Goal: Find specific page/section: Find specific page/section

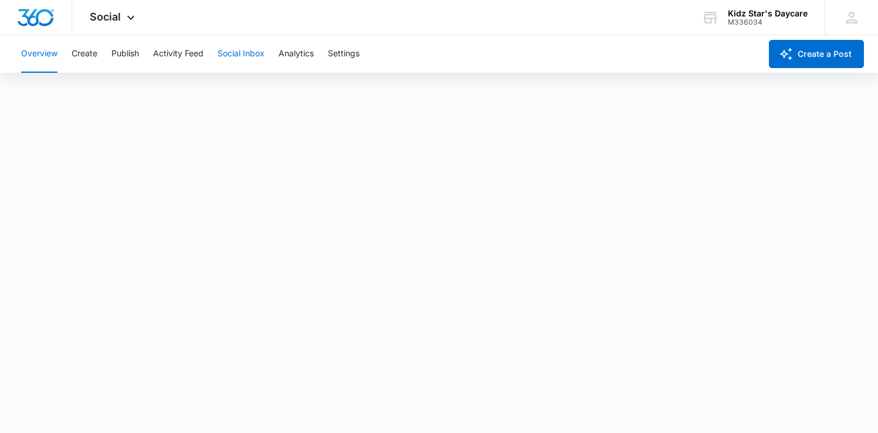
scroll to position [3, 0]
click at [260, 58] on button "Social Inbox" at bounding box center [241, 54] width 47 height 38
click at [45, 21] on img "Dashboard" at bounding box center [36, 18] width 38 height 18
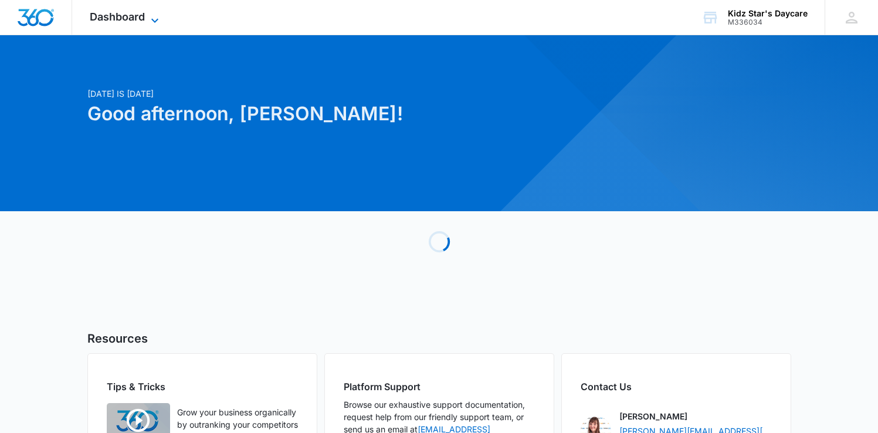
click at [120, 17] on span "Dashboard" at bounding box center [117, 17] width 55 height 12
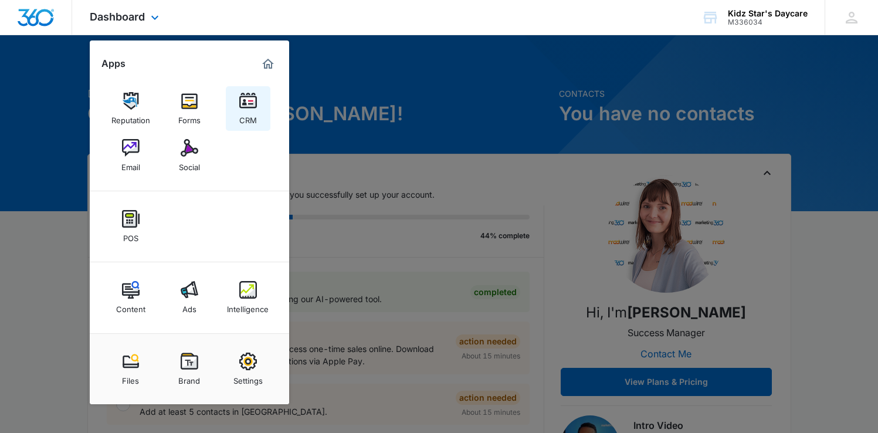
click at [236, 113] on link "CRM" at bounding box center [248, 108] width 45 height 45
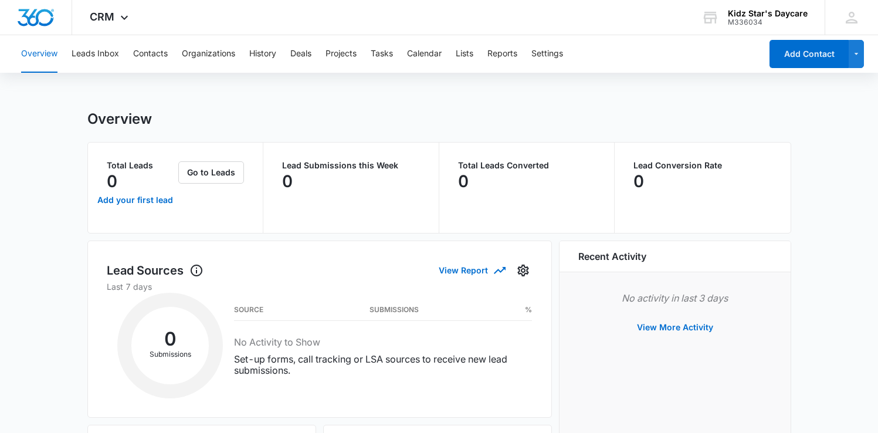
click at [46, 56] on button "Overview" at bounding box center [39, 54] width 36 height 38
click at [127, 20] on icon at bounding box center [124, 20] width 14 height 14
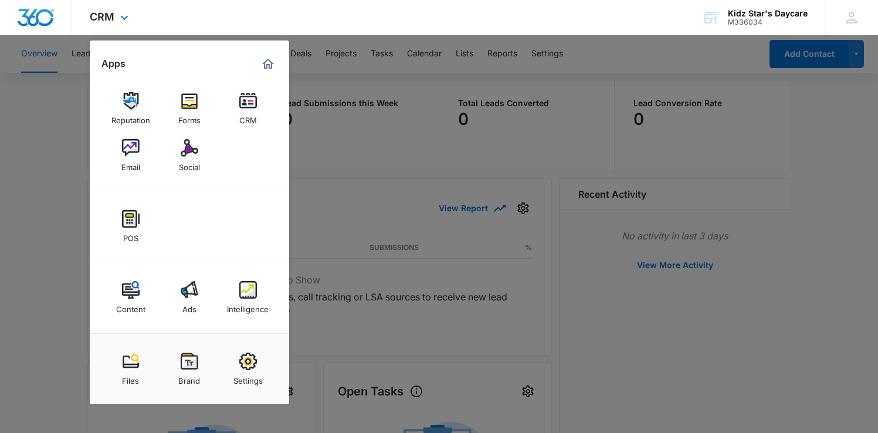
scroll to position [80, 0]
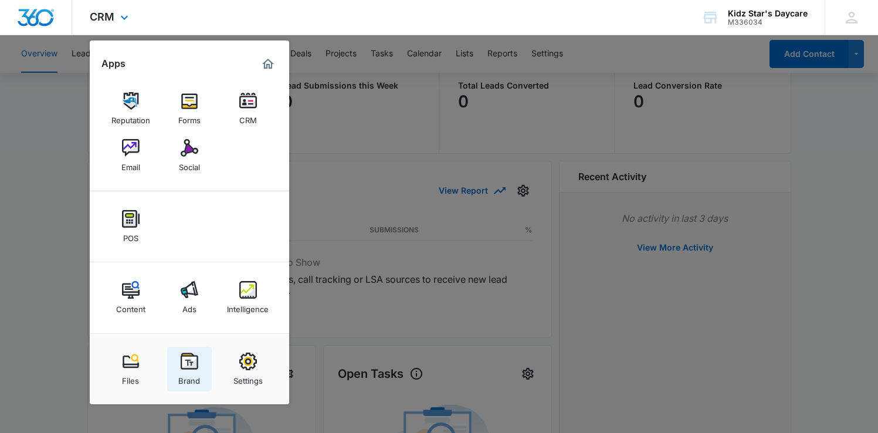
click at [199, 374] on div "Brand" at bounding box center [189, 377] width 22 height 15
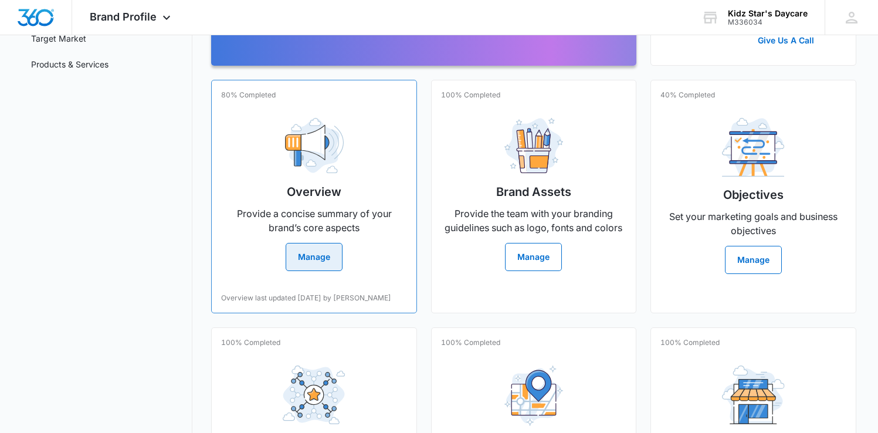
scroll to position [224, 0]
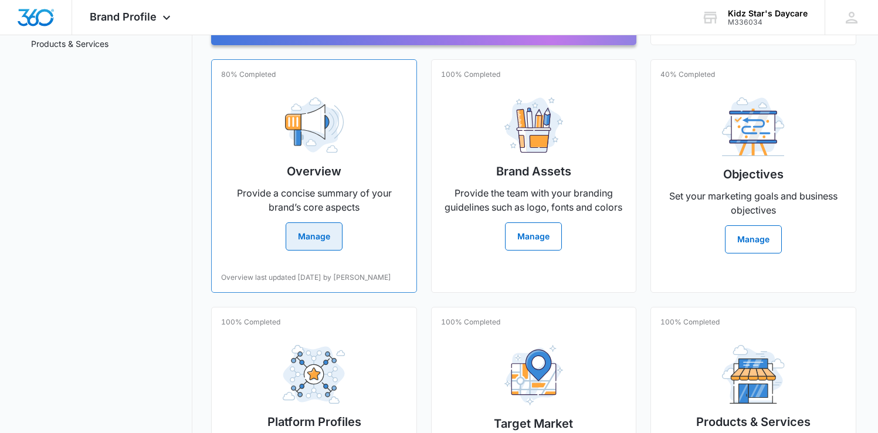
drag, startPoint x: 482, startPoint y: 260, endPoint x: 387, endPoint y: 249, distance: 95.7
drag, startPoint x: 387, startPoint y: 248, endPoint x: 393, endPoint y: 242, distance: 8.7
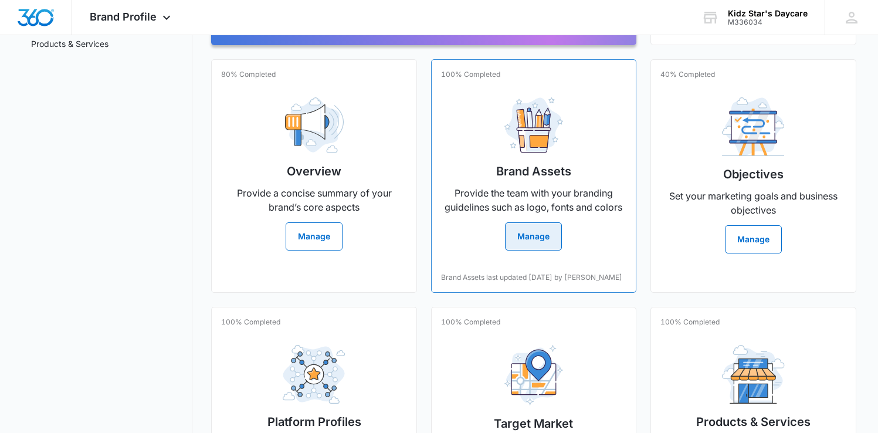
click at [514, 246] on button "Manage" at bounding box center [533, 236] width 57 height 28
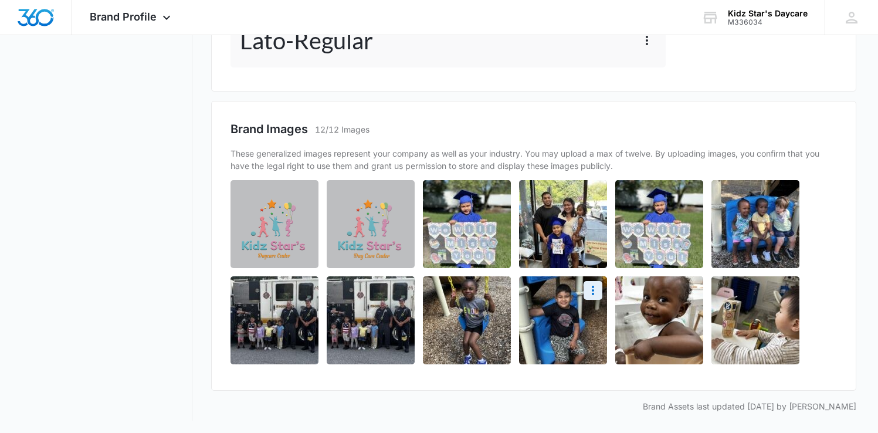
scroll to position [695, 0]
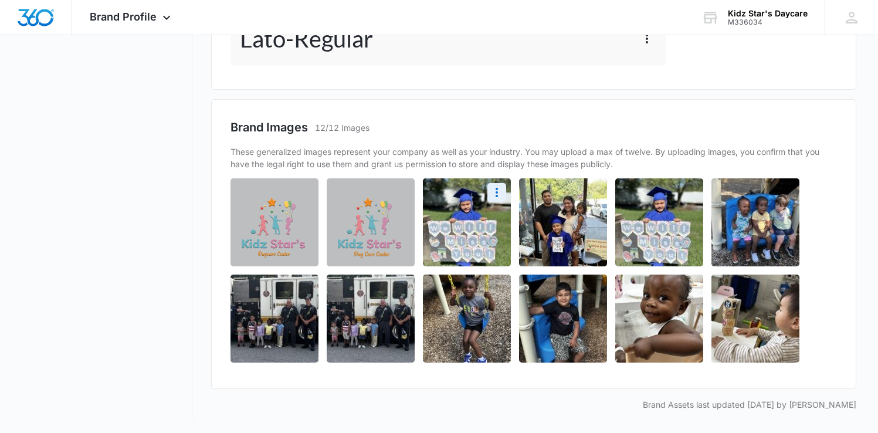
click at [454, 233] on img at bounding box center [467, 222] width 88 height 88
click at [460, 231] on img at bounding box center [467, 222] width 88 height 88
click at [488, 196] on button "More" at bounding box center [496, 192] width 19 height 19
click at [465, 128] on div "Brand Images 12/12 Images" at bounding box center [533, 127] width 606 height 18
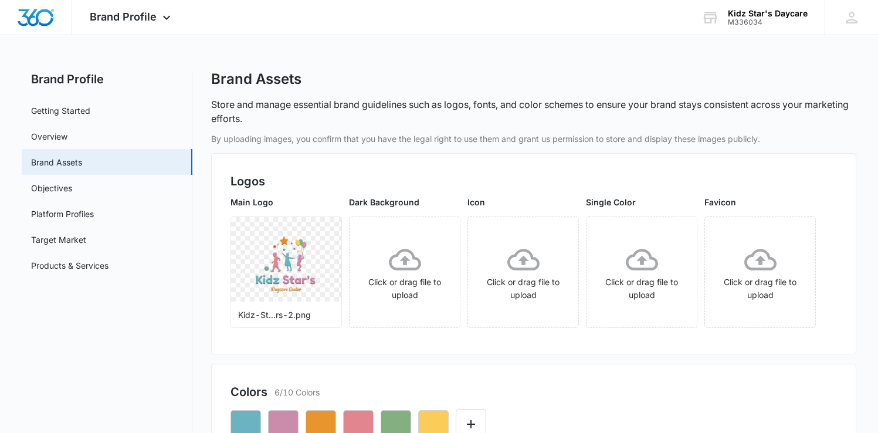
scroll to position [0, 0]
